Goal: Obtain resource: Download file/media

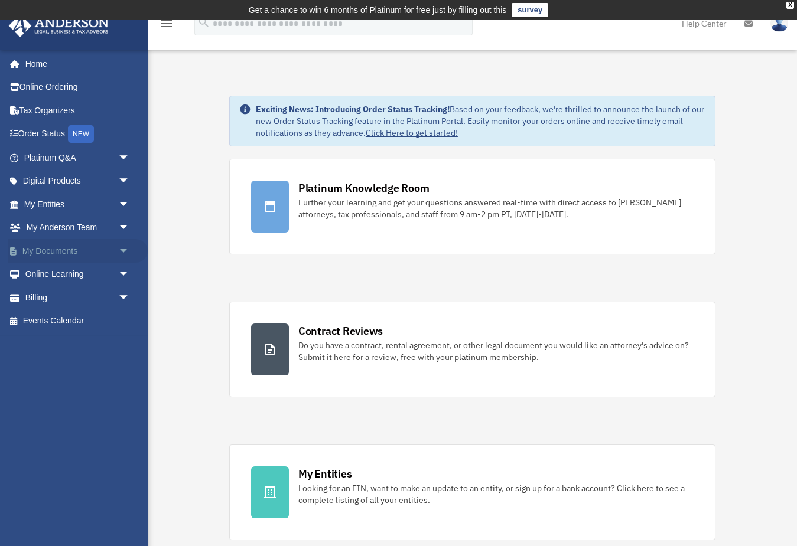
click at [118, 243] on span "arrow_drop_down" at bounding box center [130, 251] width 24 height 24
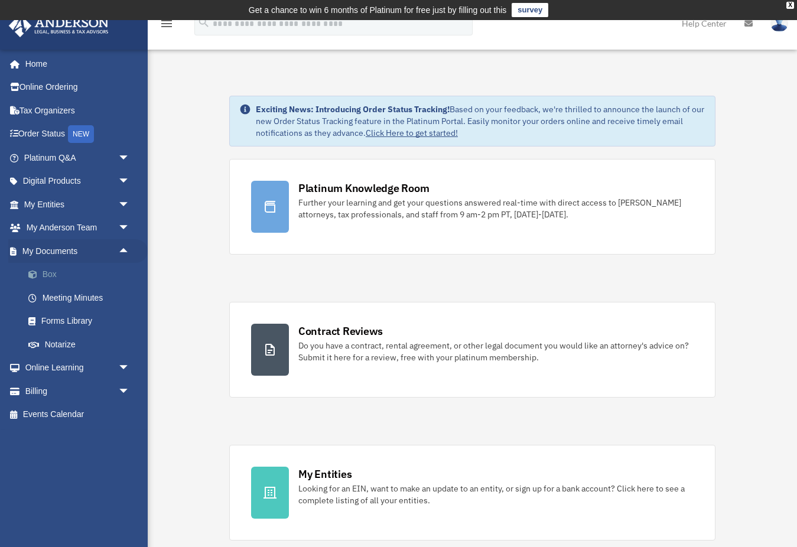
click at [43, 273] on link "Box" at bounding box center [82, 275] width 131 height 24
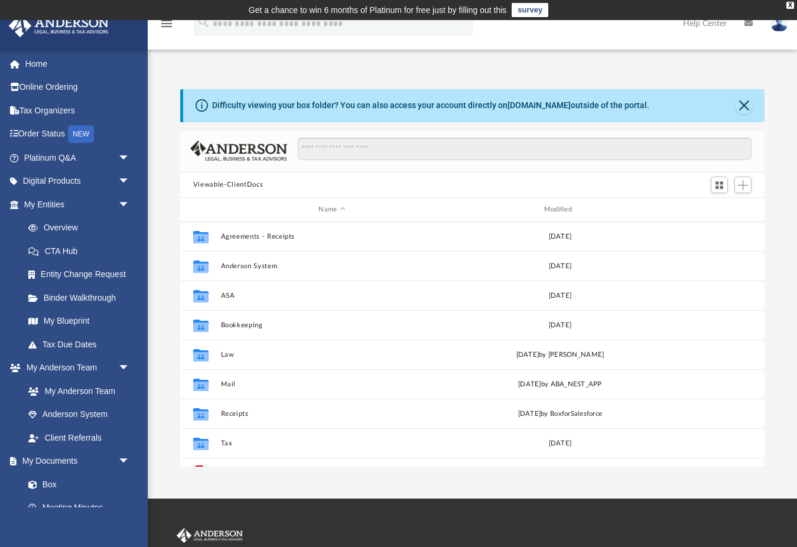
scroll to position [269, 584]
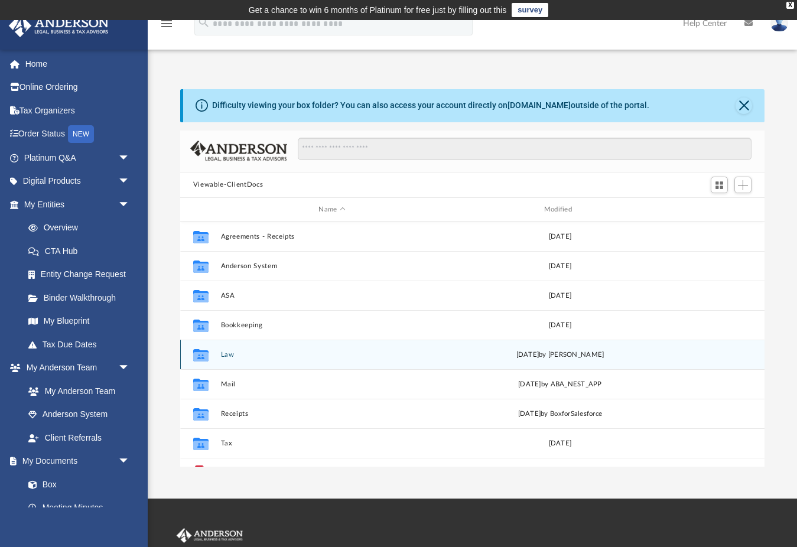
click at [230, 356] on button "Law" at bounding box center [331, 355] width 223 height 8
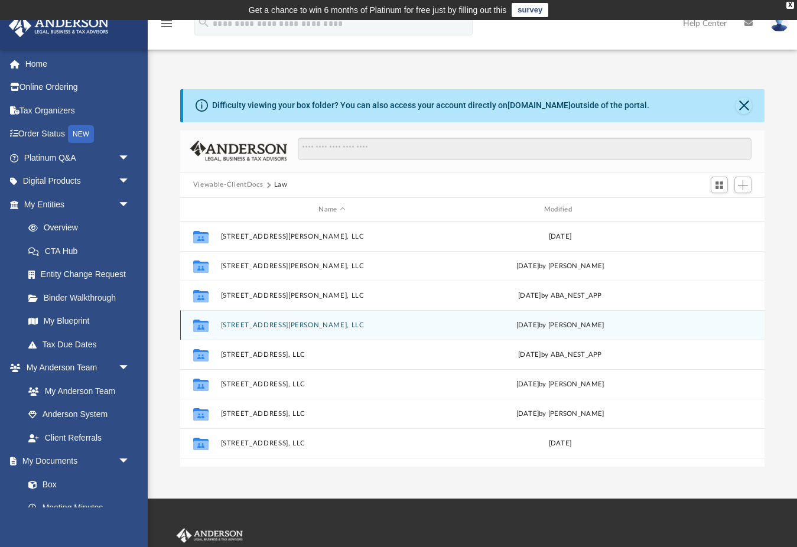
click at [247, 328] on button "[STREET_ADDRESS][PERSON_NAME], LLC" at bounding box center [331, 325] width 223 height 8
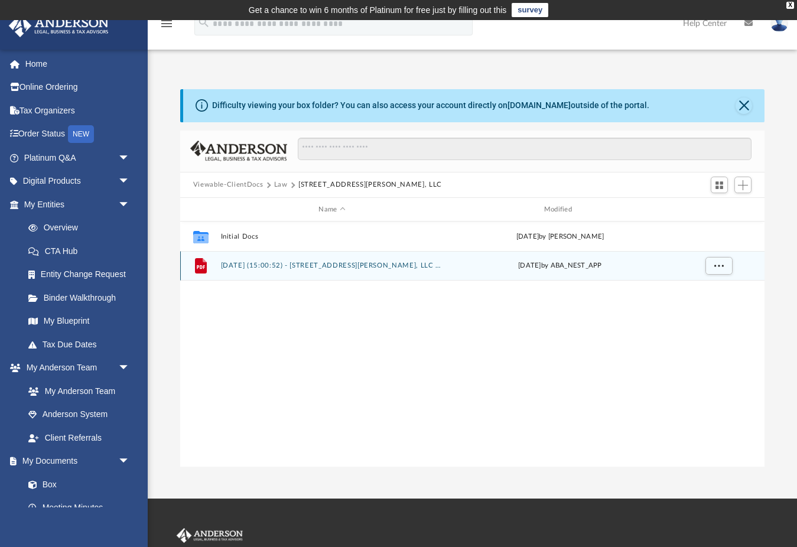
click at [260, 265] on button "2025.09.15 (15:00:52) - 35 Sheldon Terrace, LLC - EIN Letter from IRS.pdf" at bounding box center [331, 266] width 223 height 8
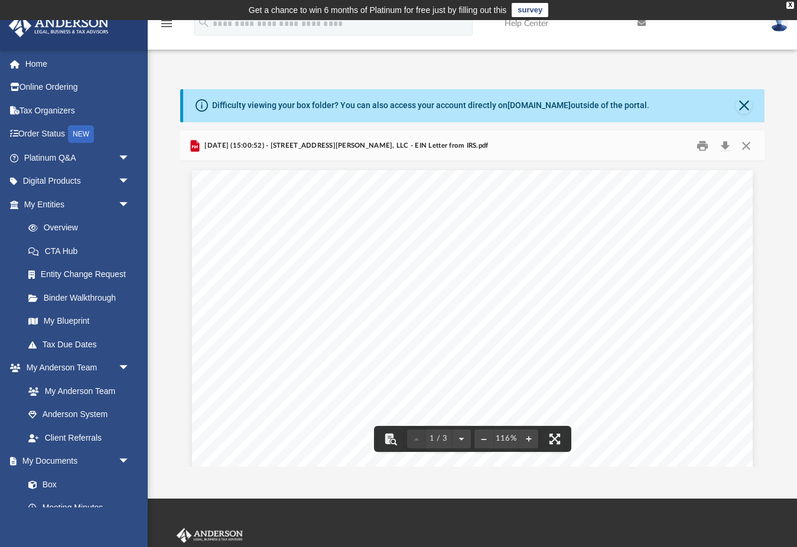
scroll to position [0, 0]
click at [745, 146] on button "Close" at bounding box center [745, 145] width 21 height 18
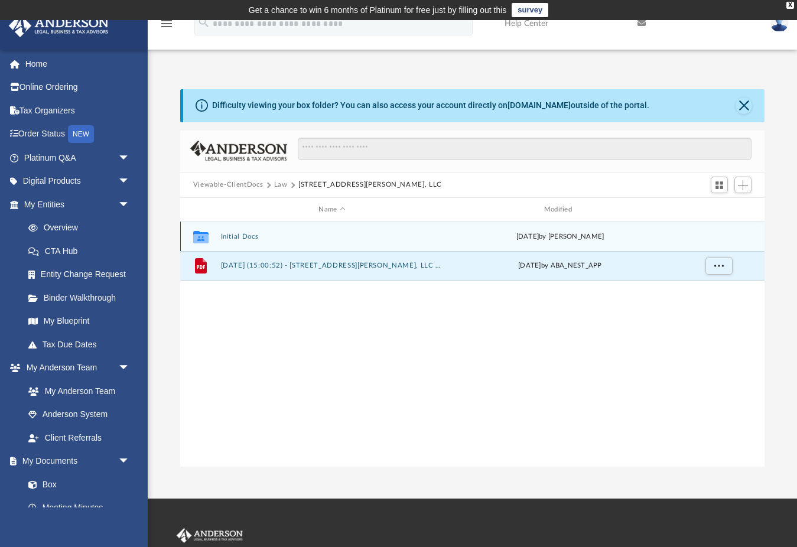
click at [313, 240] on div "Collaborated Folder Initial Docs Tue Sep 16 2025 by Laura Hundley" at bounding box center [472, 236] width 584 height 30
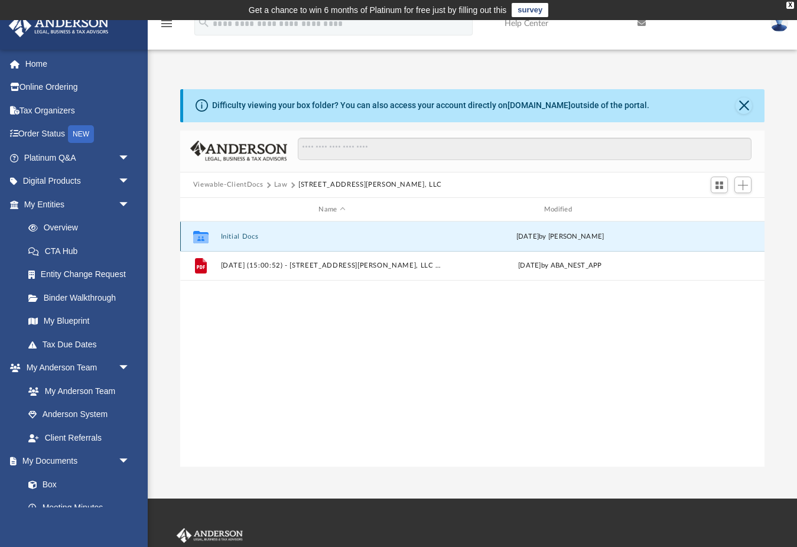
click at [313, 240] on div "Collaborated Folder Initial Docs Tue Sep 16 2025 by Laura Hundley" at bounding box center [472, 236] width 584 height 30
click at [249, 240] on div "Collaborated Folder Initial Docs Tue Sep 16 2025 by Laura Hundley" at bounding box center [472, 236] width 584 height 30
click at [244, 236] on button "Initial Docs" at bounding box center [331, 237] width 223 height 8
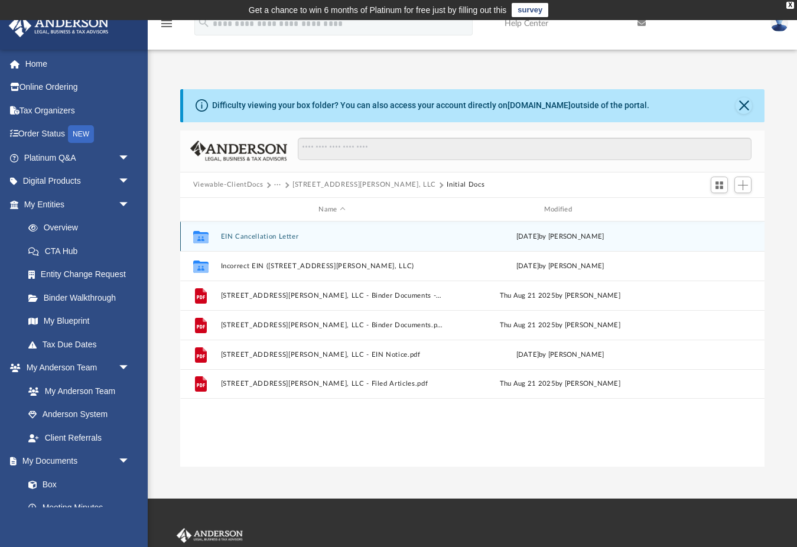
click at [283, 242] on div "Collaborated Folder EIN Cancellation Letter Tue Sep 16 2025 by Laura Hundley" at bounding box center [472, 236] width 584 height 30
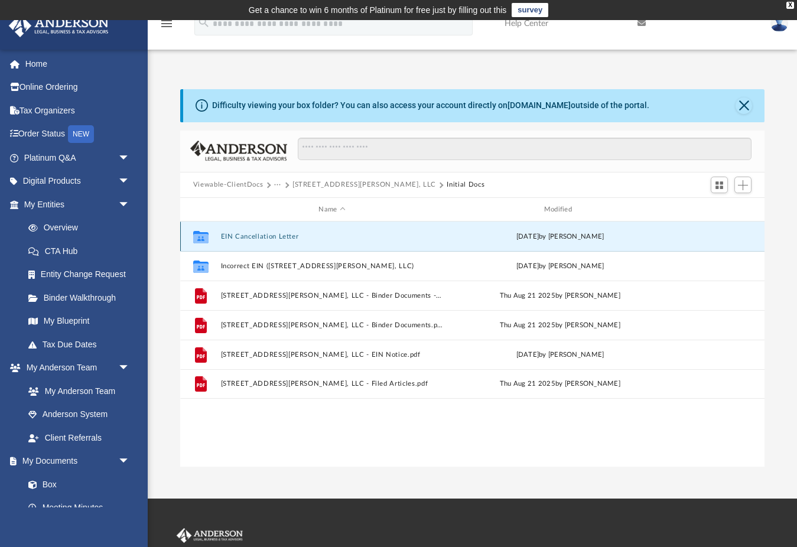
click at [283, 242] on div "Collaborated Folder EIN Cancellation Letter Tue Sep 16 2025 by Laura Hundley" at bounding box center [472, 236] width 584 height 30
click at [285, 238] on button "EIN Cancellation Letter" at bounding box center [331, 237] width 223 height 8
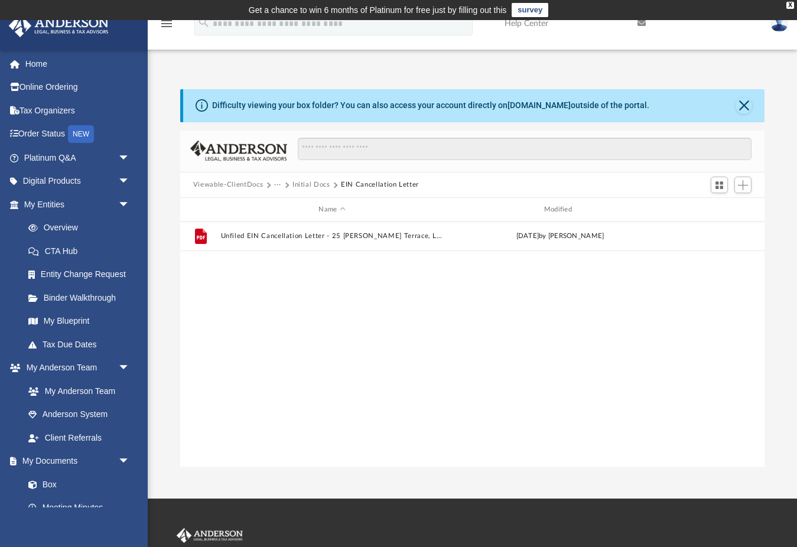
click at [328, 269] on div "File Unfiled EIN Cancellation Letter - 25 Sheldon Terrace, LLC.pdf Tue Sep 16 2…" at bounding box center [472, 343] width 584 height 245
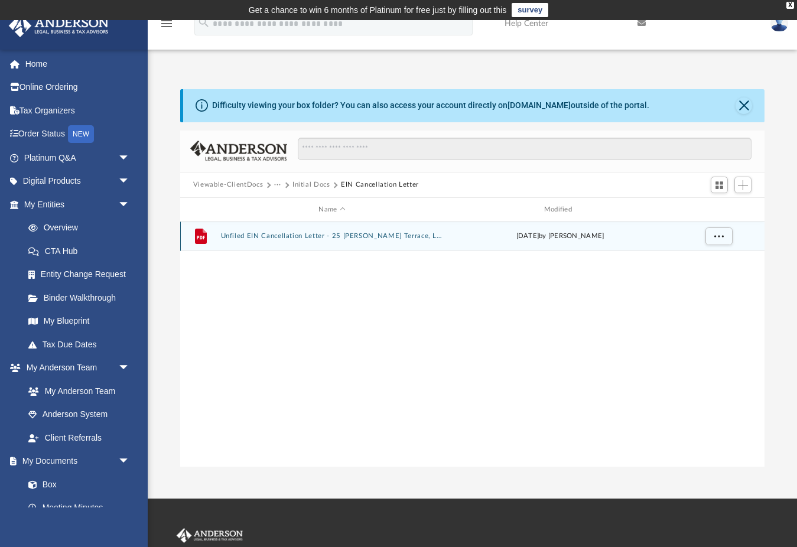
click at [337, 230] on div "File Unfiled EIN Cancellation Letter - 25 Sheldon Terrace, LLC.pdf Tue Sep 16 2…" at bounding box center [472, 236] width 584 height 30
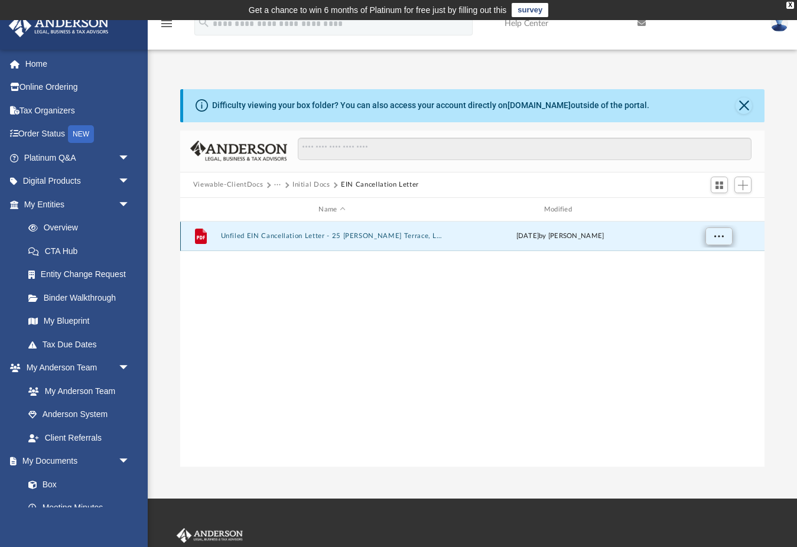
click at [718, 242] on button "More options" at bounding box center [718, 237] width 27 height 18
click at [712, 286] on ul "Preview Download" at bounding box center [708, 272] width 48 height 51
click at [712, 281] on li "Download" at bounding box center [707, 279] width 34 height 12
click at [412, 239] on button "Unfiled EIN Cancellation Letter - 25 Sheldon Terrace, LLC.pdf" at bounding box center [331, 237] width 223 height 8
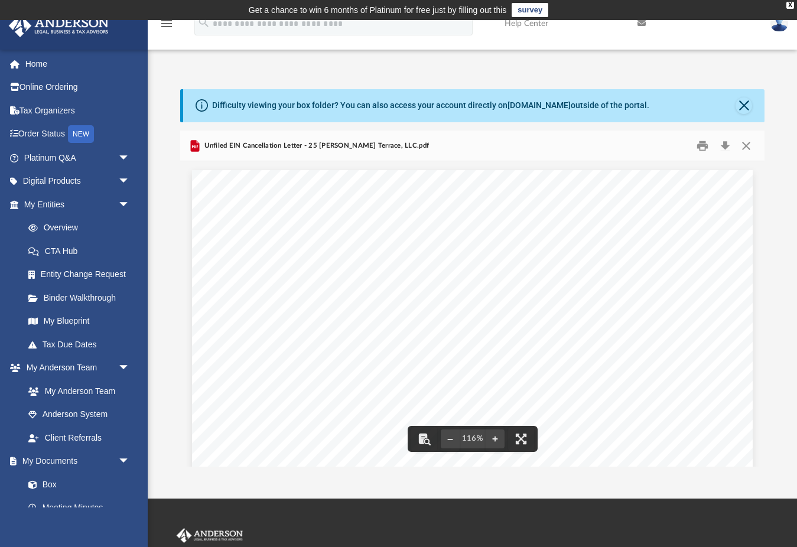
click at [395, 295] on div "September 16, 2025 Internal Revenue Service MS 6273 Ogden, UT 84201 RE: Entity …" at bounding box center [472, 532] width 561 height 725
